Goal: Find specific page/section: Find specific page/section

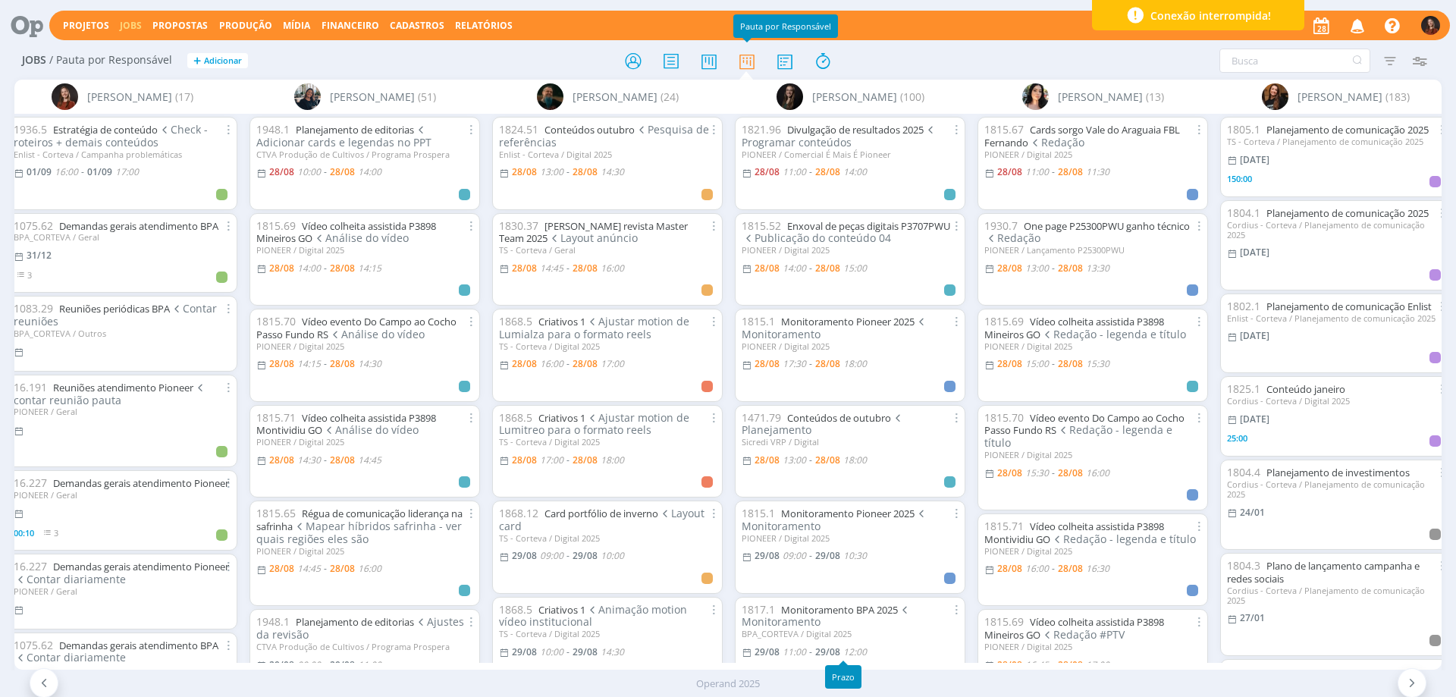
click at [833, 666] on div "Prazo" at bounding box center [843, 677] width 36 height 24
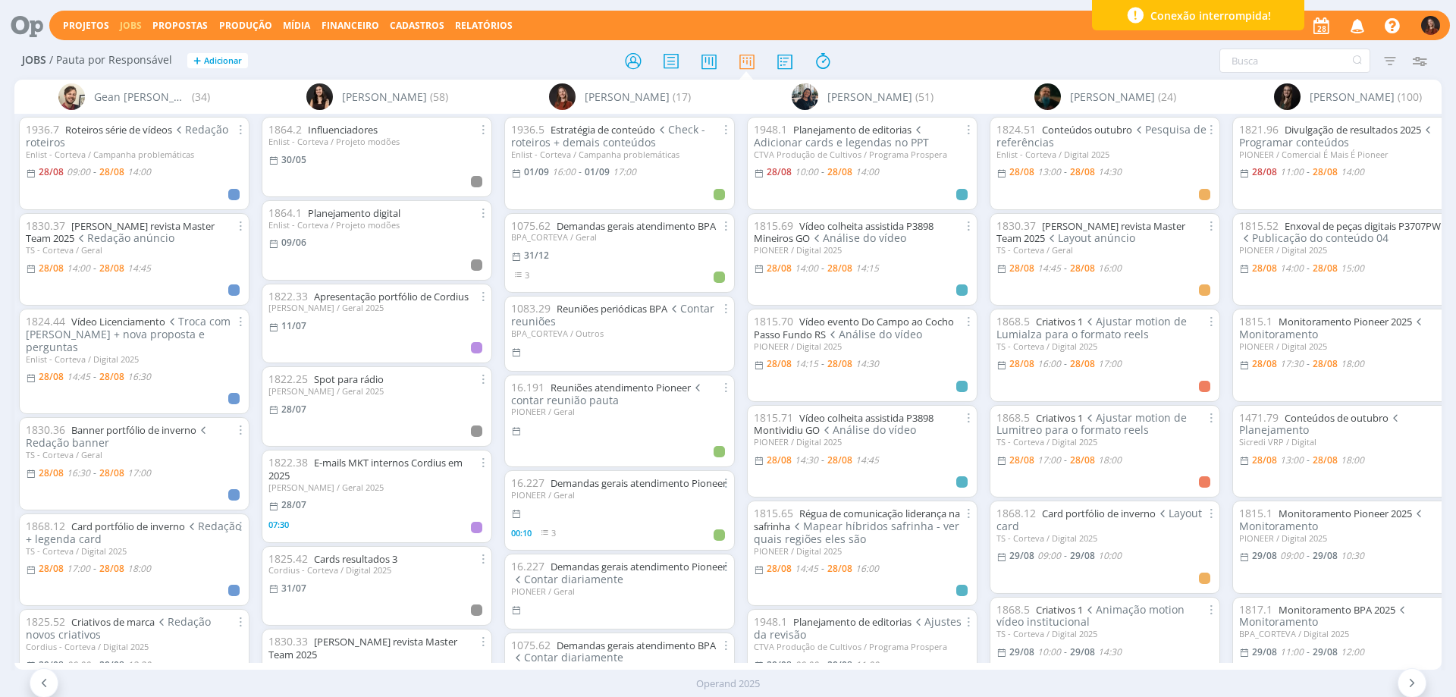
scroll to position [0, 1174]
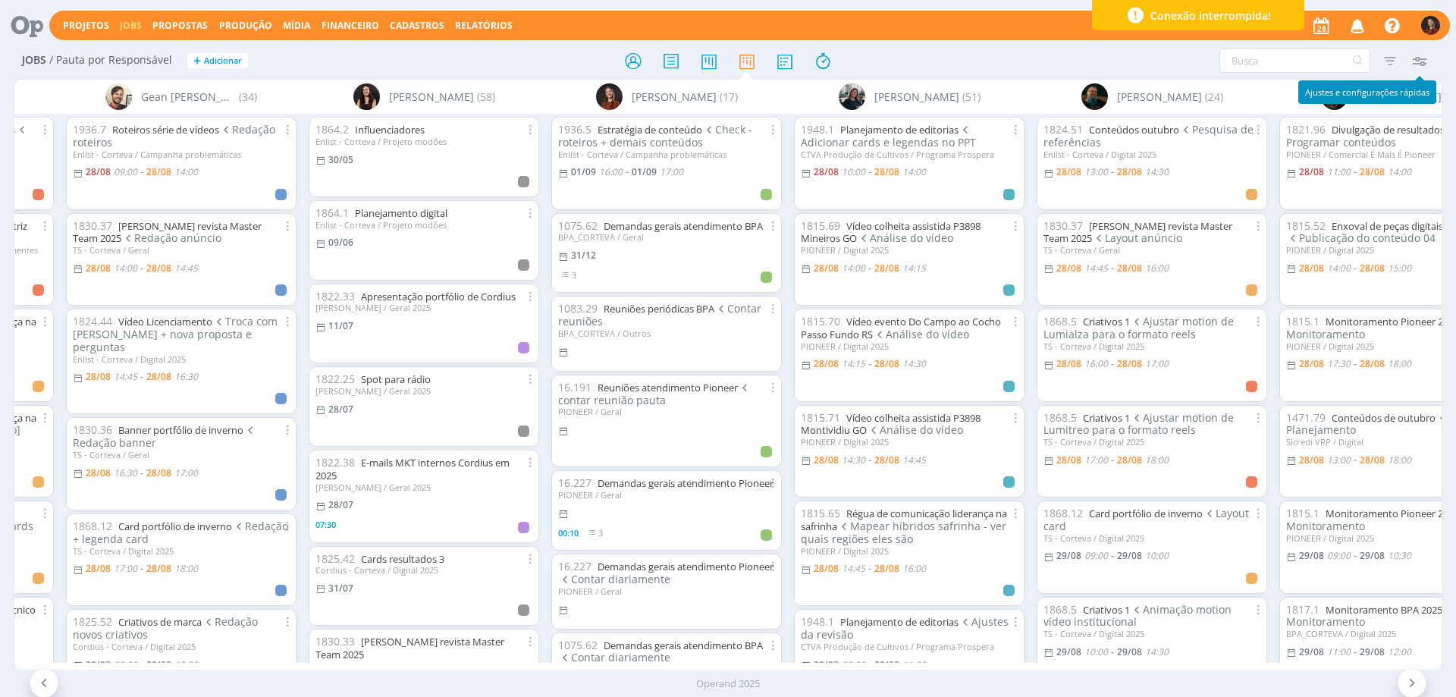
click at [1423, 61] on icon "button" at bounding box center [1418, 60] width 27 height 27
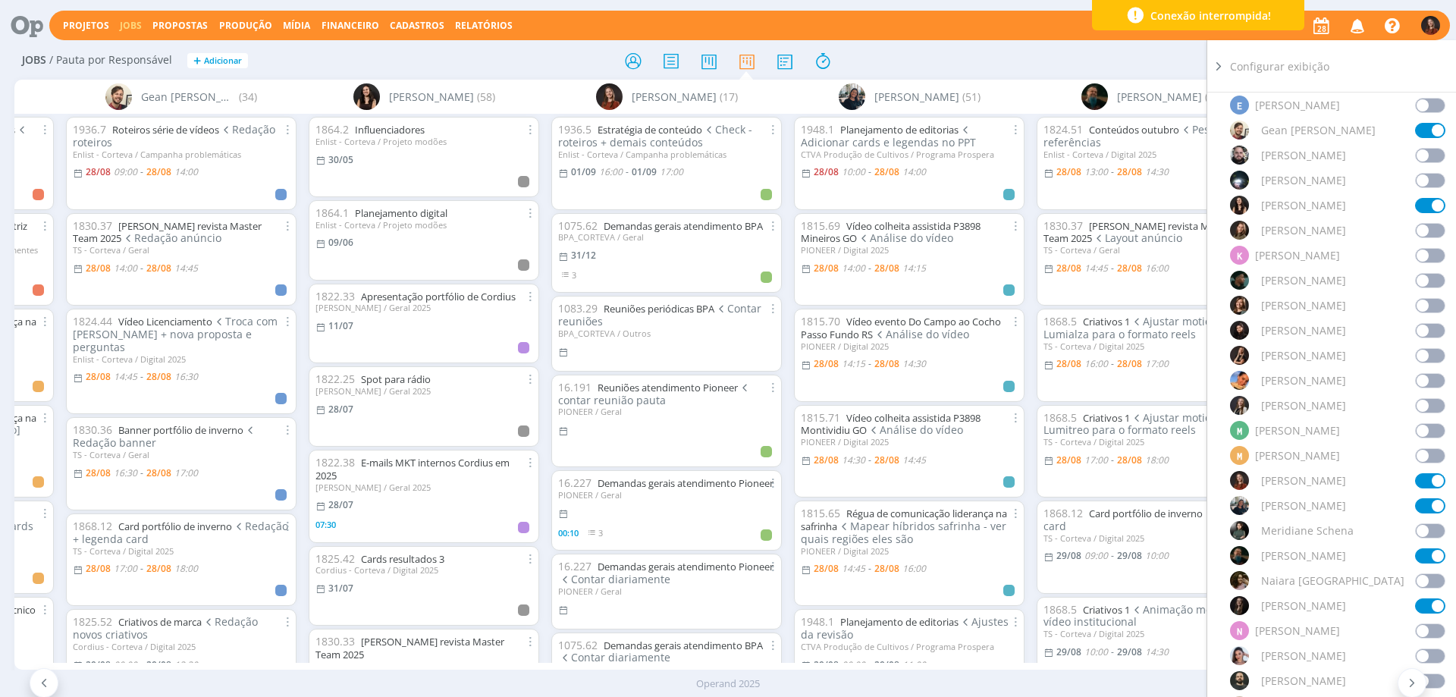
scroll to position [758, 0]
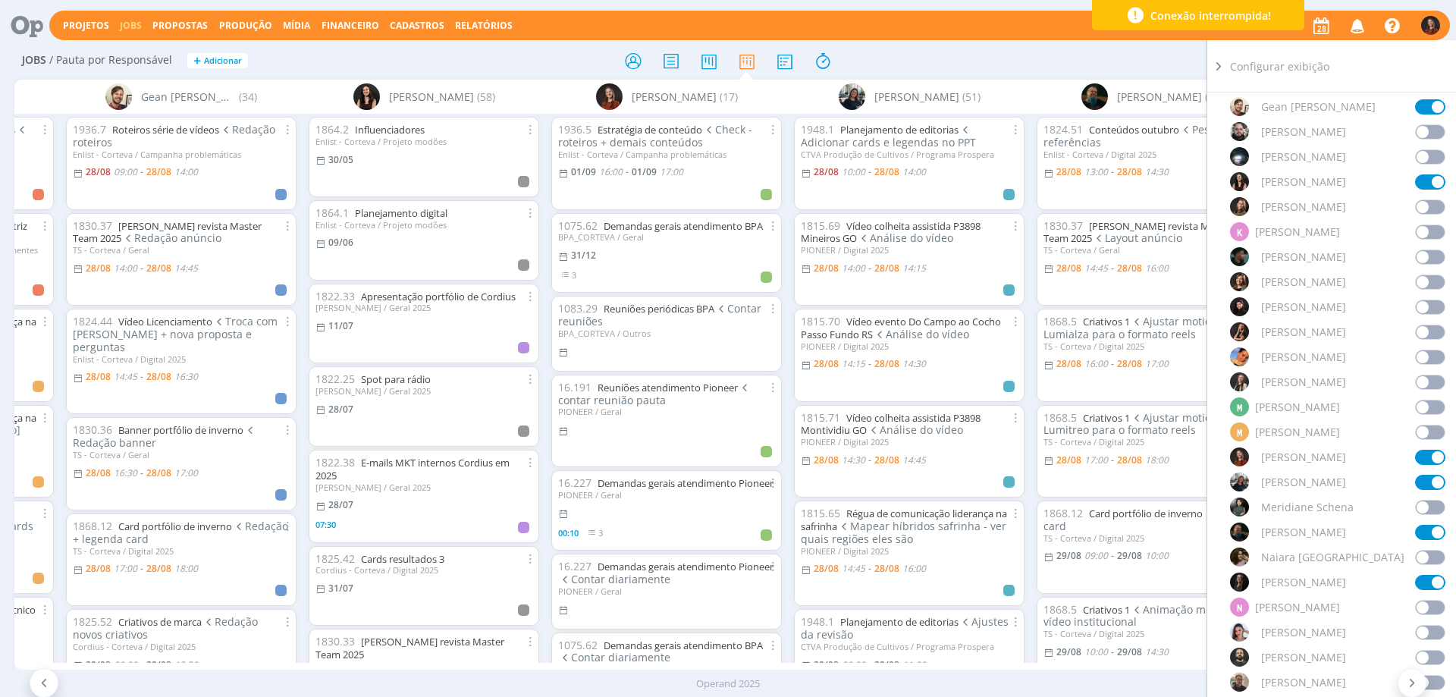
click at [1415, 430] on span at bounding box center [1430, 432] width 30 height 15
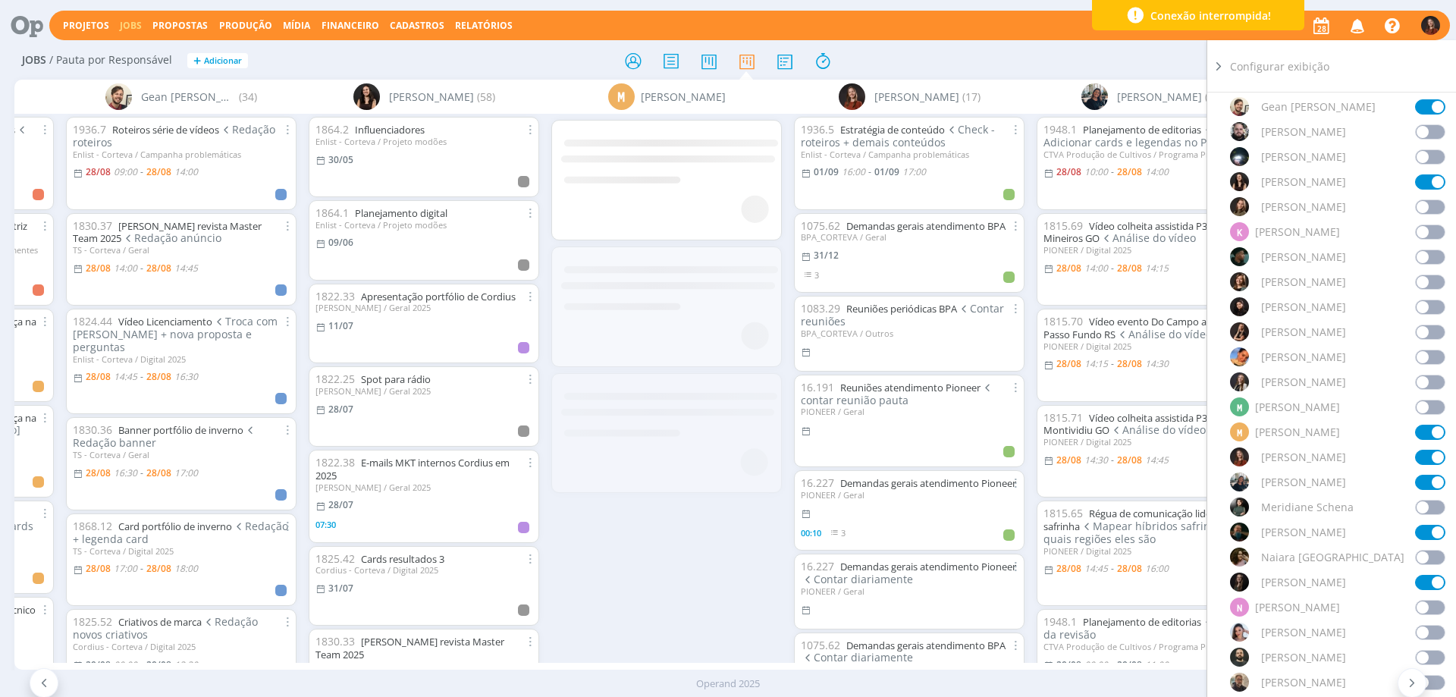
click at [1137, 49] on div "Filtrar Filtrar Limpar Tipo Jobs e Tarefas Data Personalizado a Situação dos jo…" at bounding box center [1204, 61] width 460 height 24
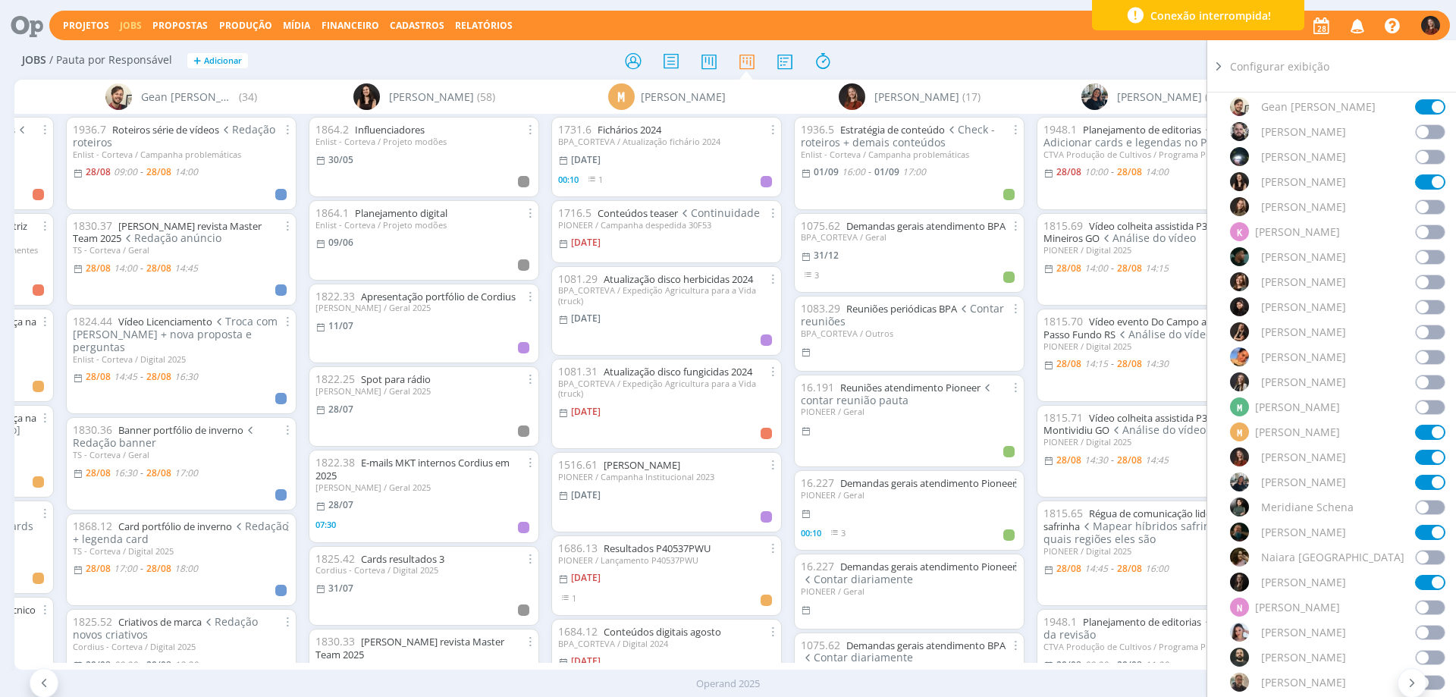
click at [1264, 64] on div "Configurar exibição" at bounding box center [1343, 66] width 227 height 52
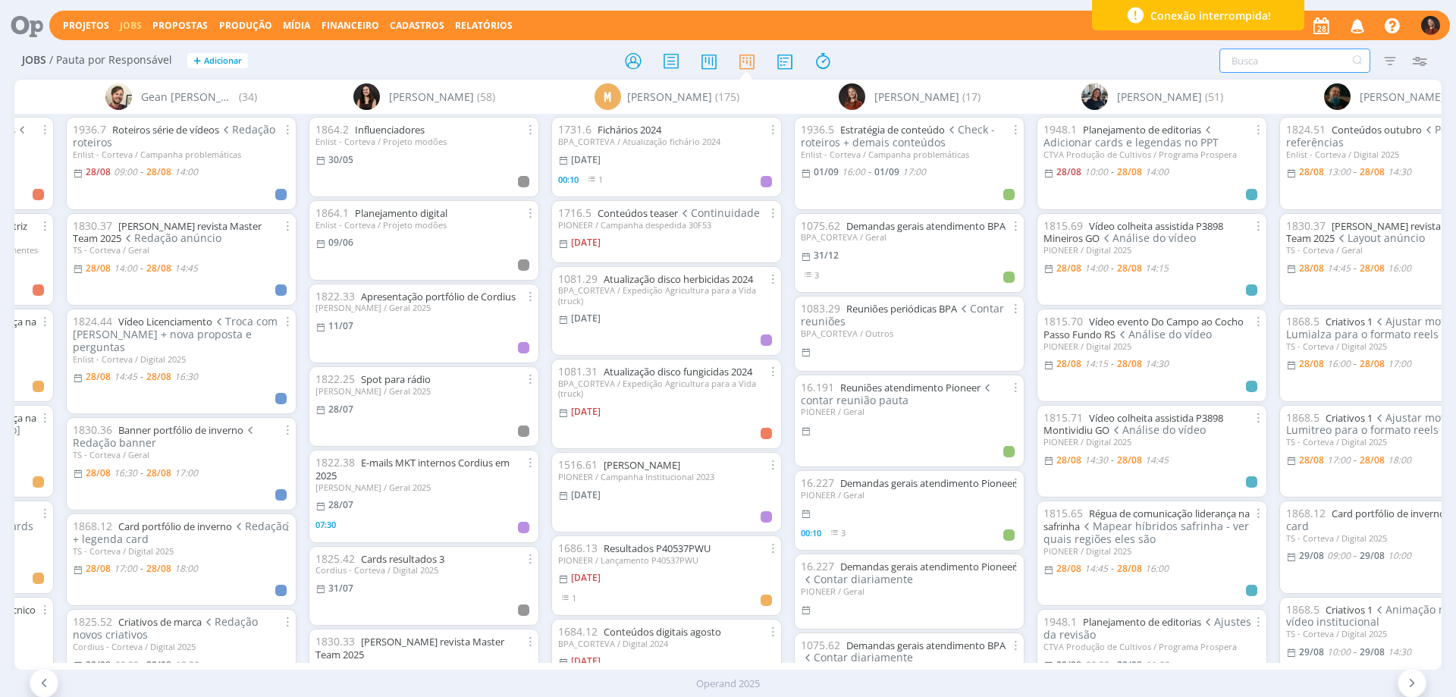
click at [1244, 68] on input "text" at bounding box center [1294, 61] width 151 height 24
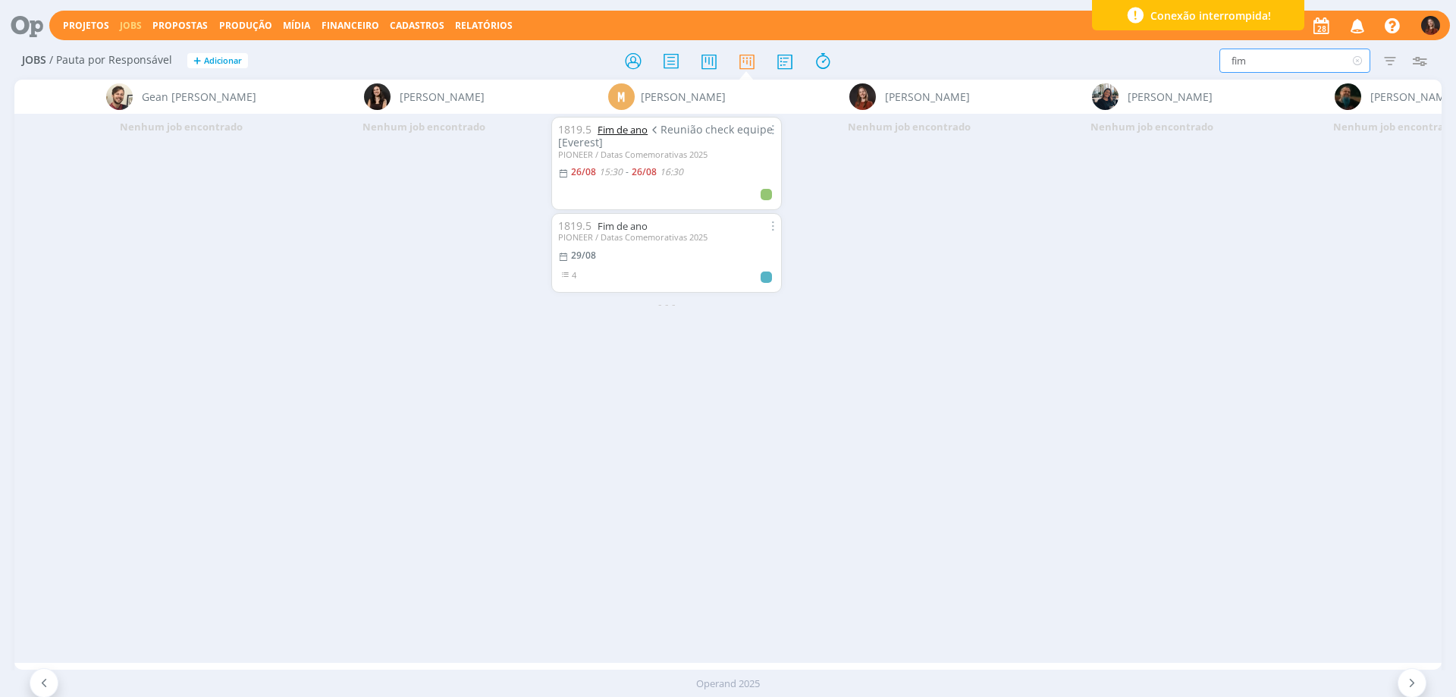
type input "fim"
click at [631, 125] on link "Fim de ano" at bounding box center [623, 130] width 50 height 14
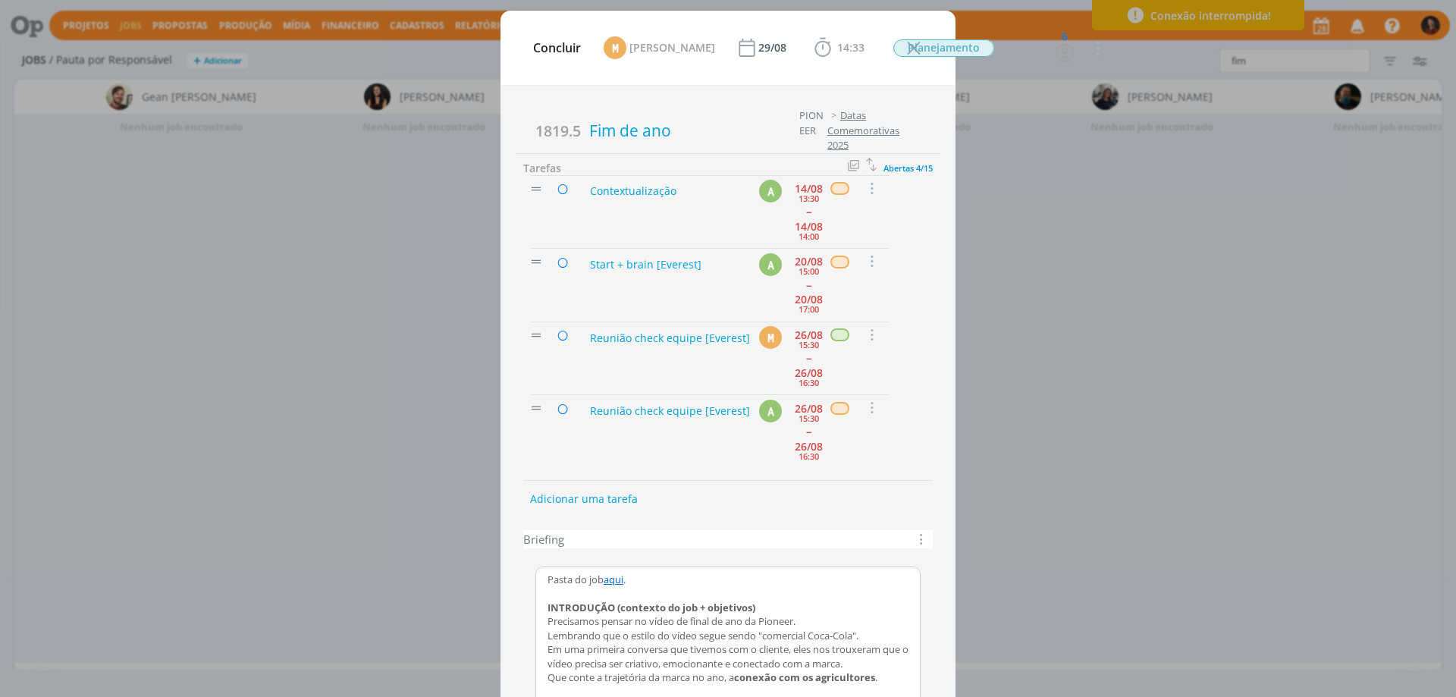
click at [925, 37] on icon "dialog" at bounding box center [913, 48] width 23 height 23
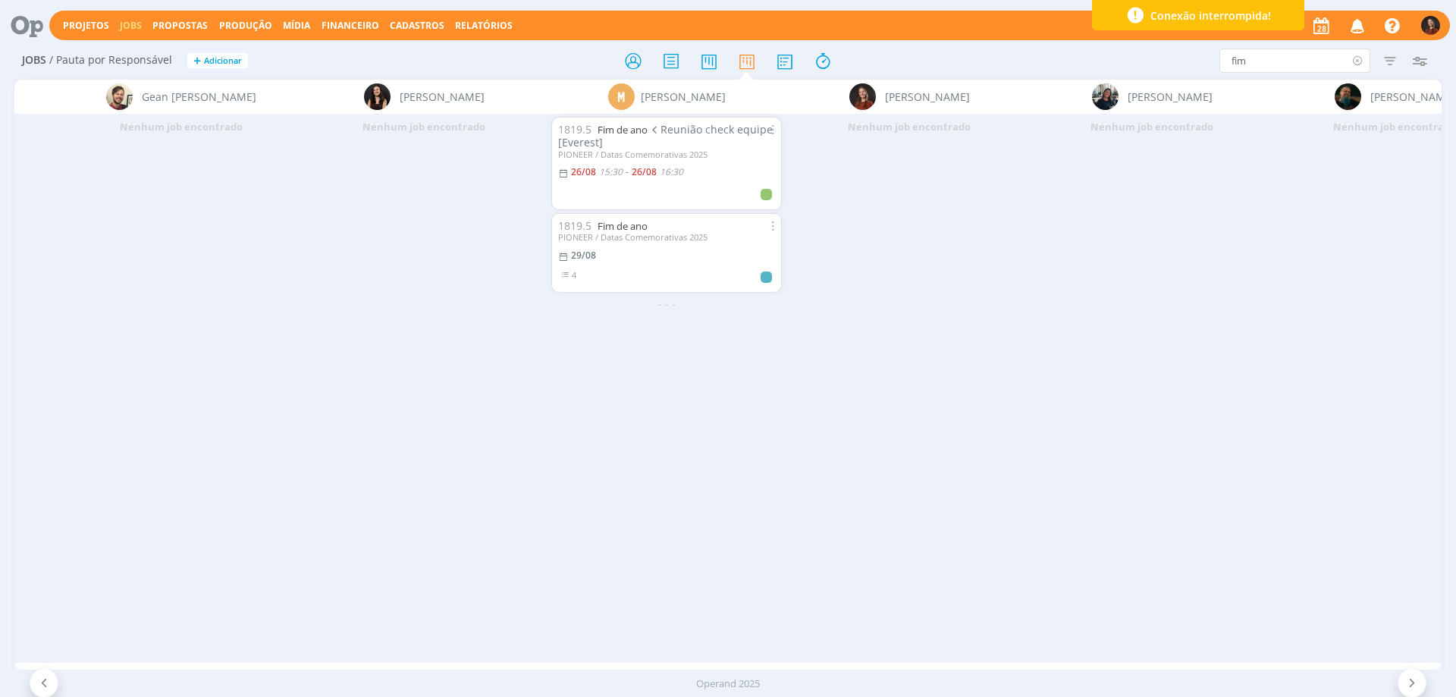
click at [1352, 55] on icon at bounding box center [1357, 61] width 19 height 24
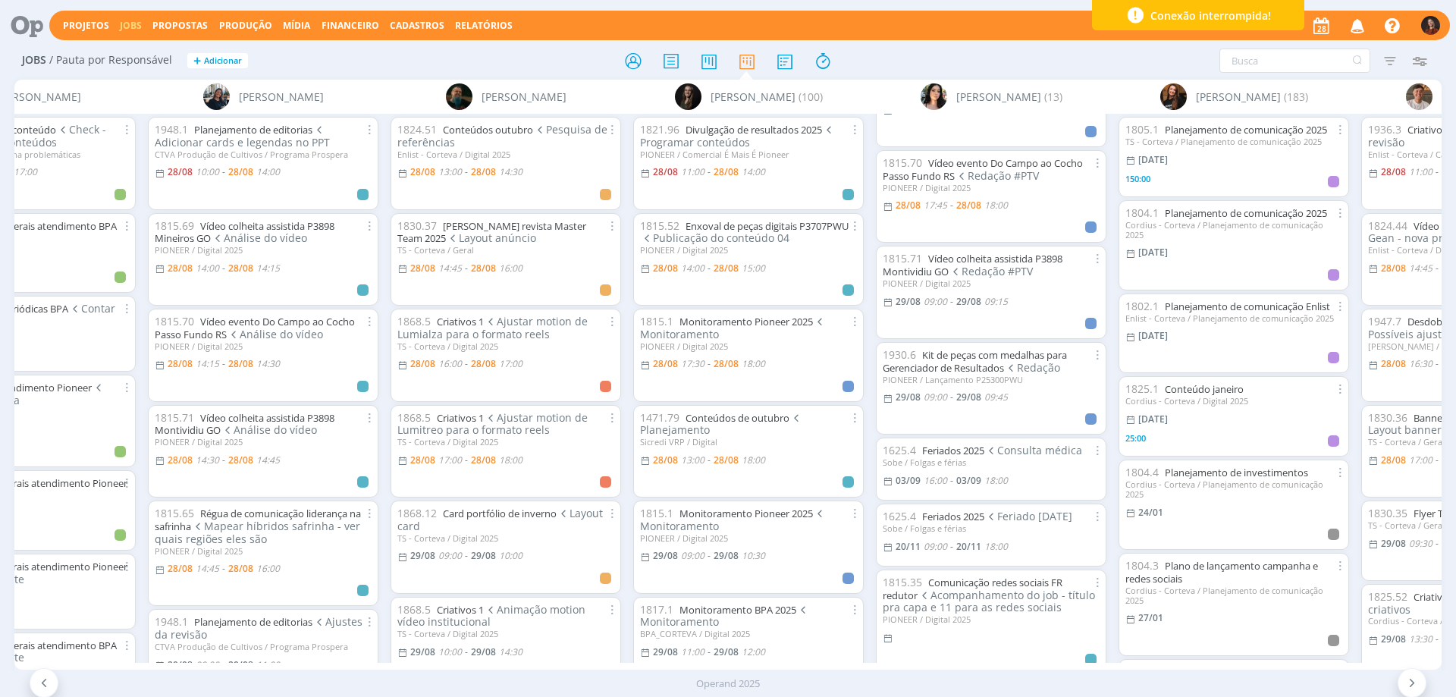
scroll to position [379, 0]
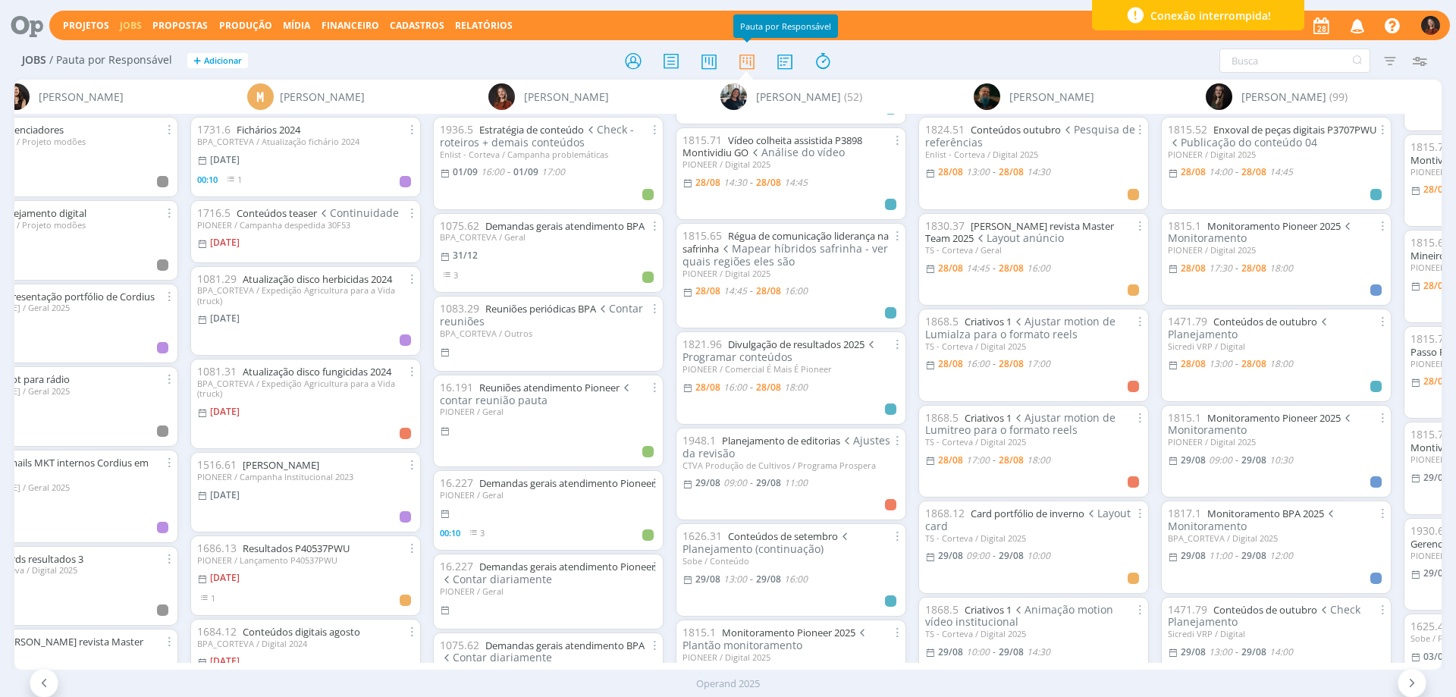
scroll to position [303, 0]
